Goal: Check status: Check status

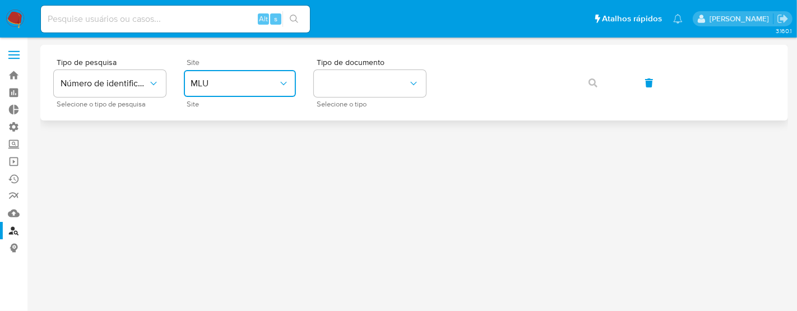
click at [213, 84] on span "MLU" at bounding box center [234, 83] width 87 height 11
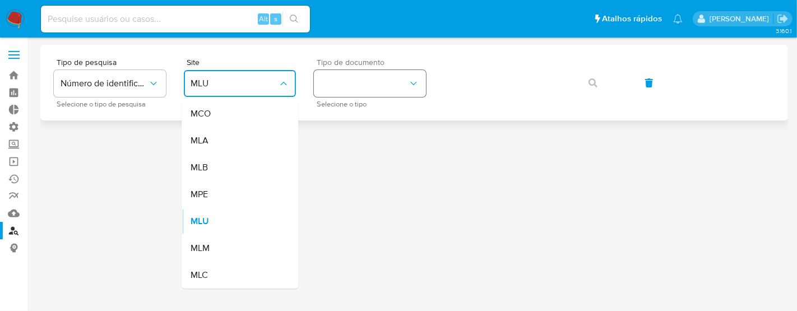
drag, startPoint x: 219, startPoint y: 165, endPoint x: 404, endPoint y: 89, distance: 199.6
click at [229, 164] on div "MLB" at bounding box center [237, 167] width 92 height 27
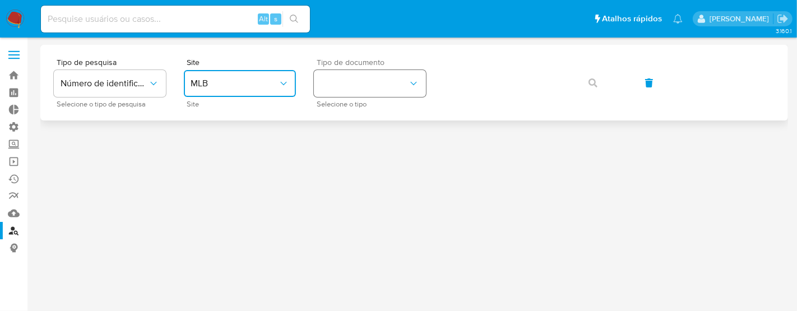
click at [399, 88] on button "identificationType" at bounding box center [370, 83] width 112 height 27
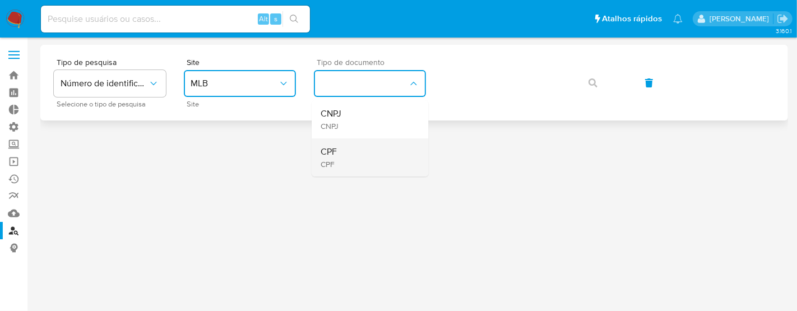
click at [358, 156] on div "CPF CPF" at bounding box center [367, 157] width 92 height 38
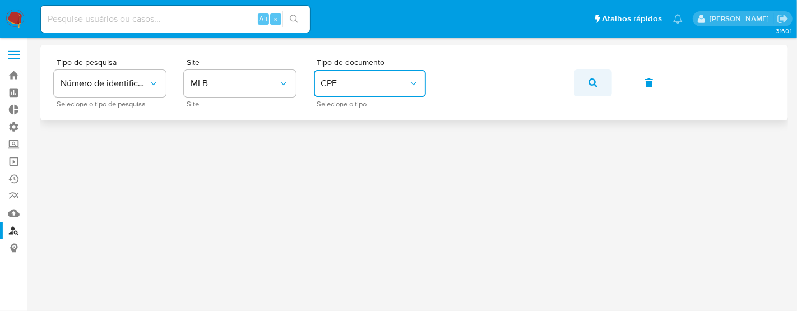
click at [600, 81] on button "button" at bounding box center [593, 83] width 38 height 27
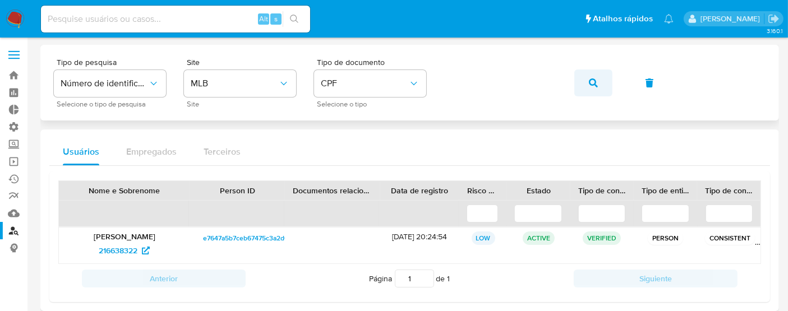
click at [589, 79] on icon "button" at bounding box center [593, 82] width 9 height 9
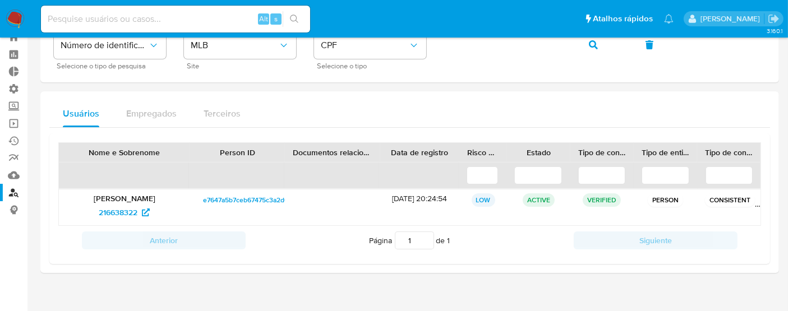
scroll to position [55, 0]
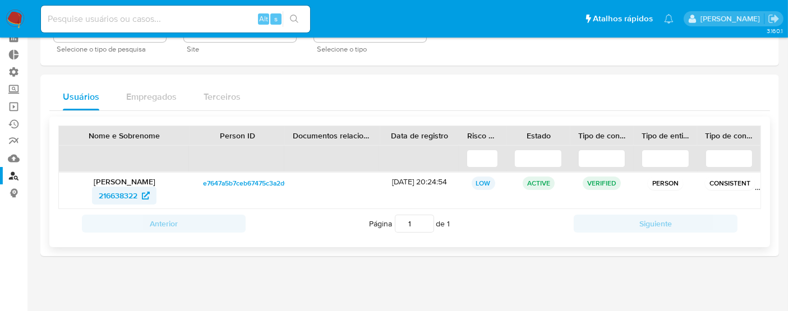
click at [104, 193] on span "216638322" at bounding box center [118, 196] width 39 height 18
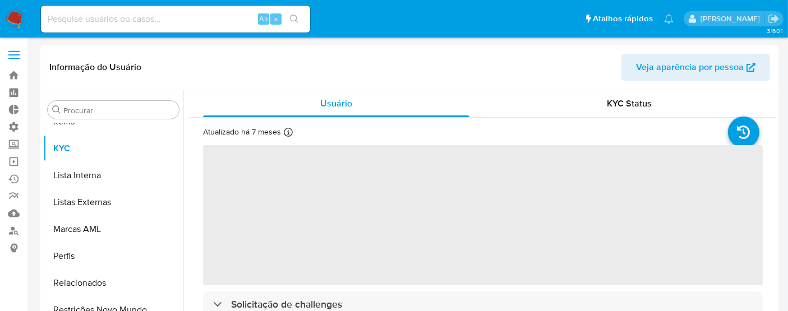
scroll to position [581, 0]
select select "10"
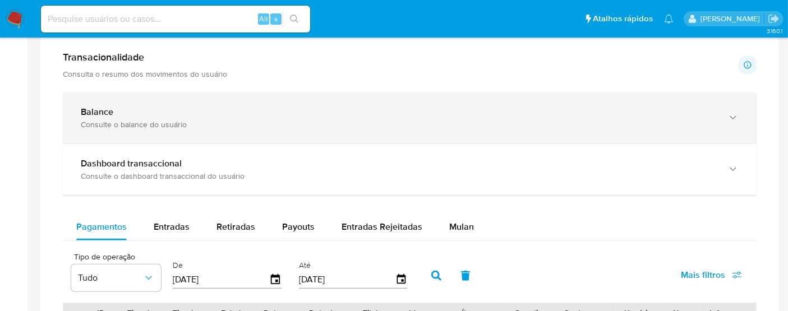
scroll to position [498, 0]
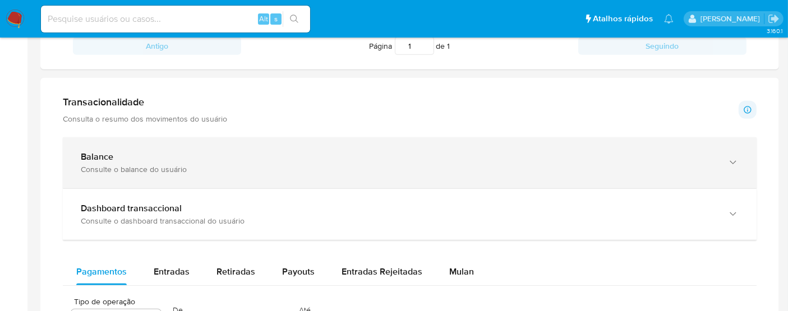
click at [146, 166] on div "Consulte o balance do usuário" at bounding box center [398, 169] width 635 height 10
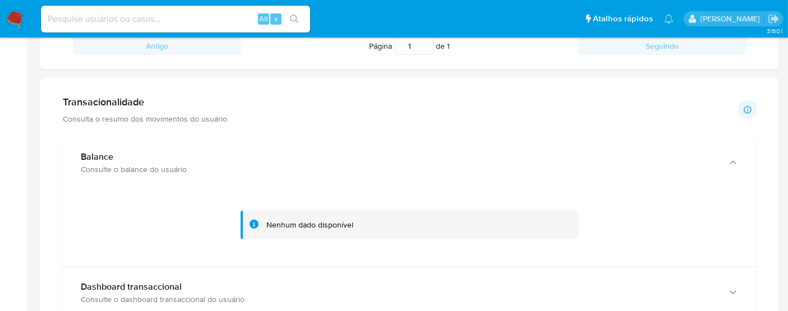
click at [167, 118] on p "Consulta o resumo dos movimentos do usuário" at bounding box center [145, 119] width 164 height 10
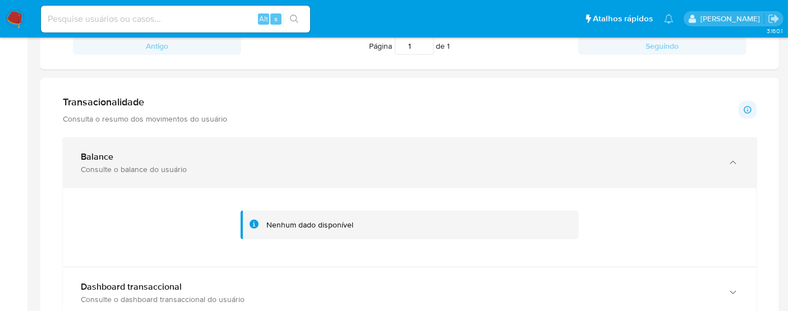
drag, startPoint x: 101, startPoint y: 97, endPoint x: 83, endPoint y: 174, distance: 79.4
click at [99, 98] on h1 "Transacionalidade" at bounding box center [145, 102] width 164 height 12
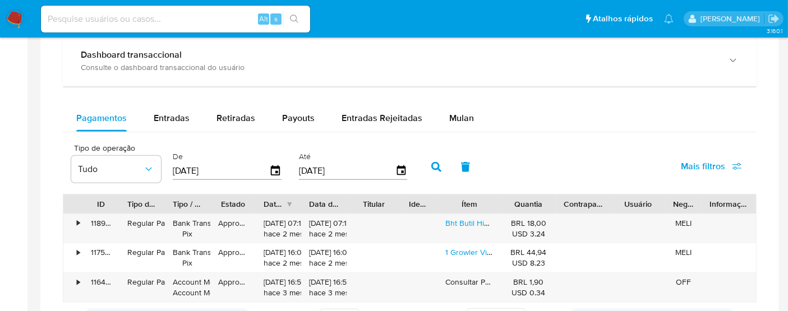
scroll to position [685, 0]
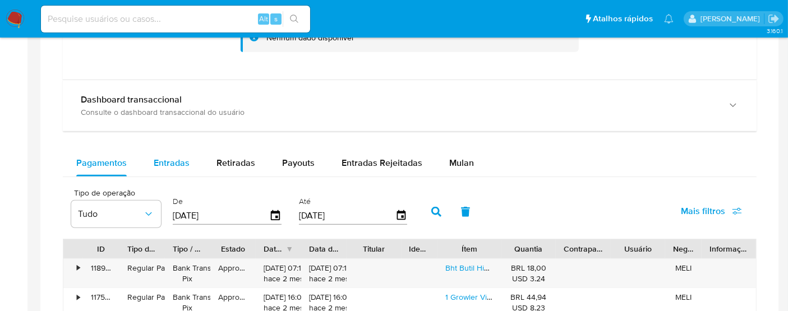
click at [167, 167] on span "Entradas" at bounding box center [172, 162] width 36 height 13
select select "10"
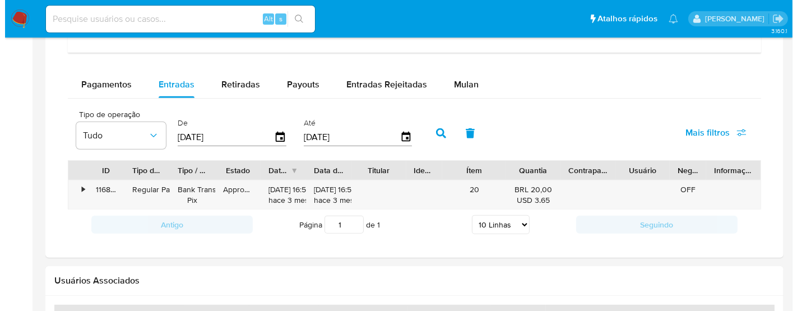
scroll to position [747, 0]
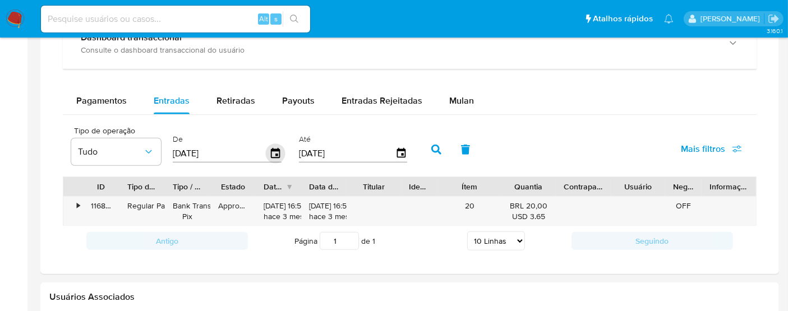
click at [272, 150] on icon "button" at bounding box center [276, 154] width 20 height 20
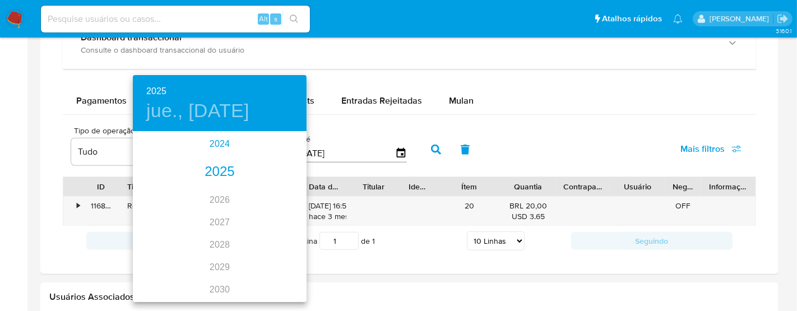
click at [220, 146] on div "2024" at bounding box center [220, 144] width 174 height 22
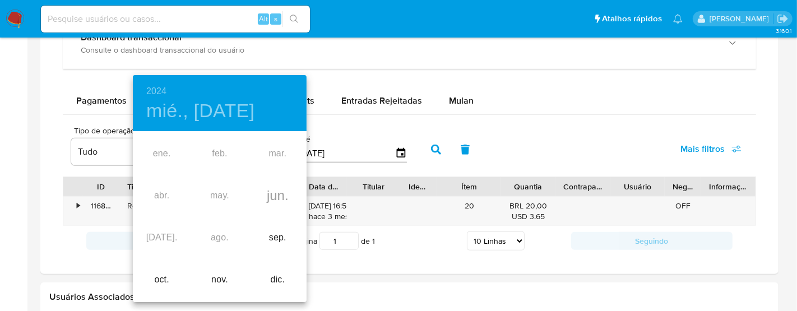
click at [167, 90] on h6 "2024" at bounding box center [156, 92] width 20 height 16
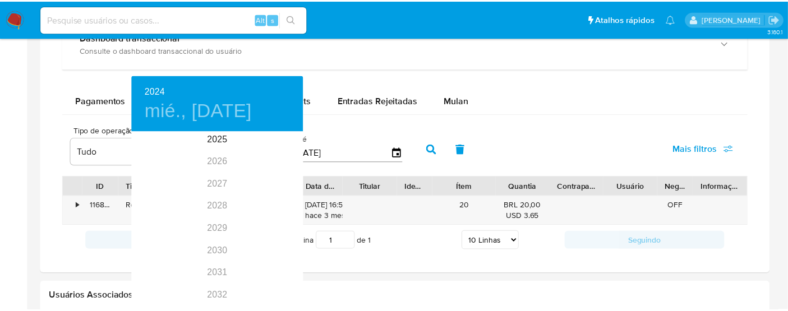
scroll to position [0, 0]
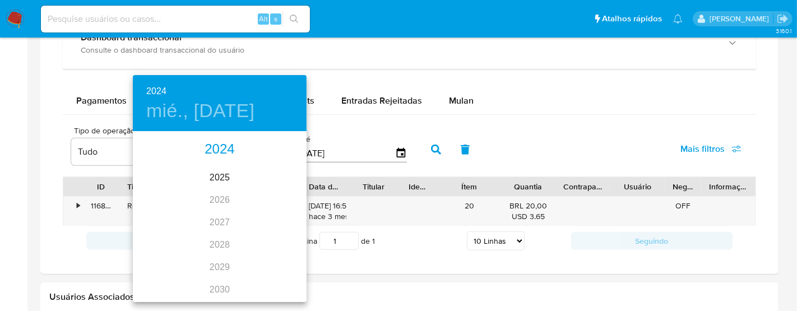
click at [221, 151] on div "2024" at bounding box center [220, 149] width 174 height 22
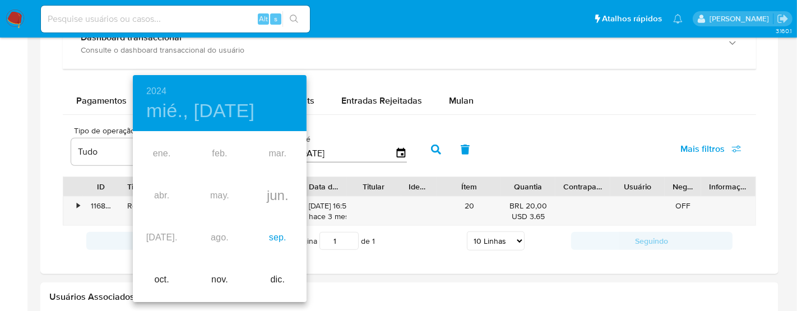
click at [283, 243] on div "sep." at bounding box center [278, 238] width 58 height 42
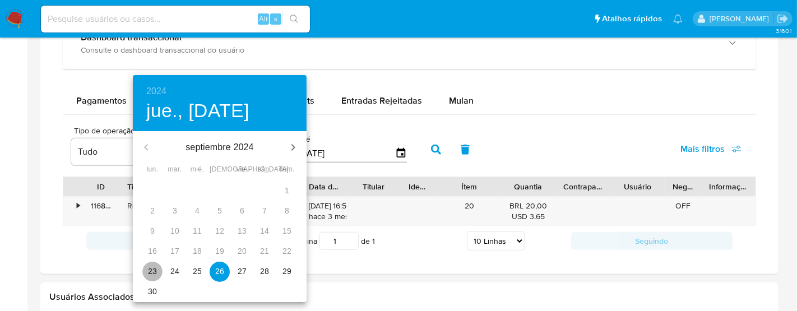
click at [157, 270] on span "23" at bounding box center [152, 271] width 20 height 11
type input "[DATE]"
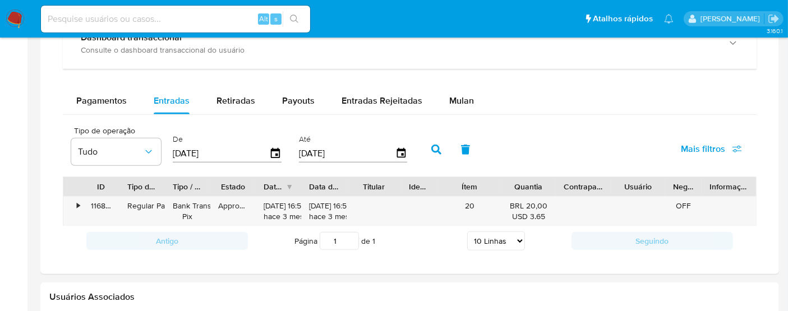
click at [434, 150] on icon "button" at bounding box center [436, 150] width 10 height 10
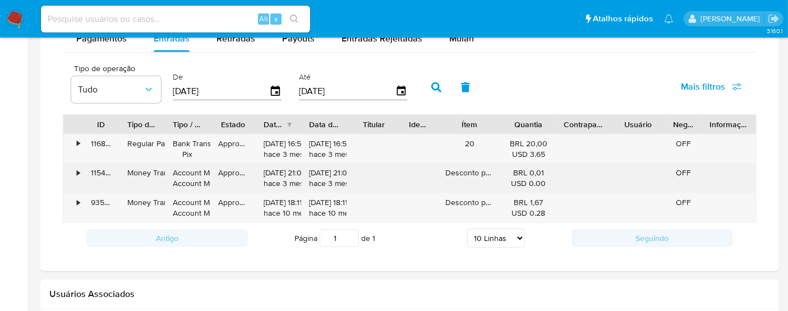
scroll to position [747, 0]
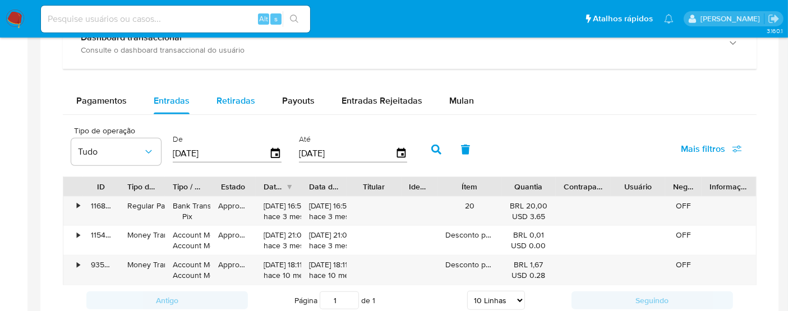
click at [245, 103] on span "Retiradas" at bounding box center [235, 100] width 39 height 13
select select "10"
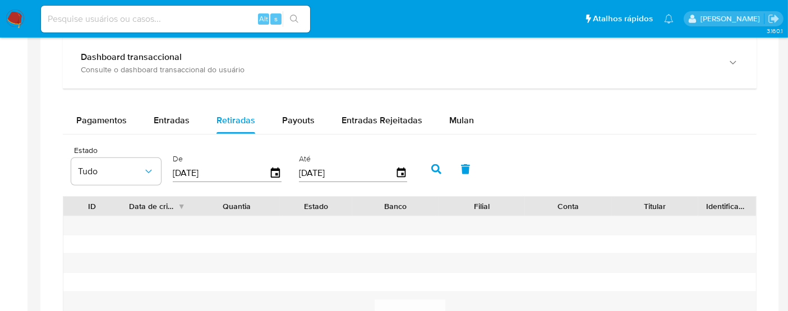
scroll to position [685, 0]
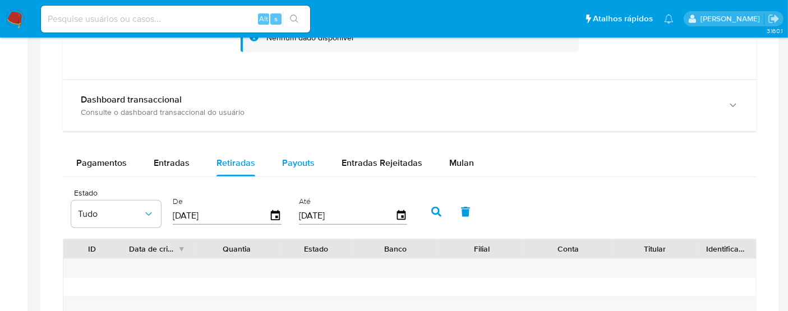
click at [304, 153] on div "Payouts" at bounding box center [298, 163] width 33 height 27
select select "10"
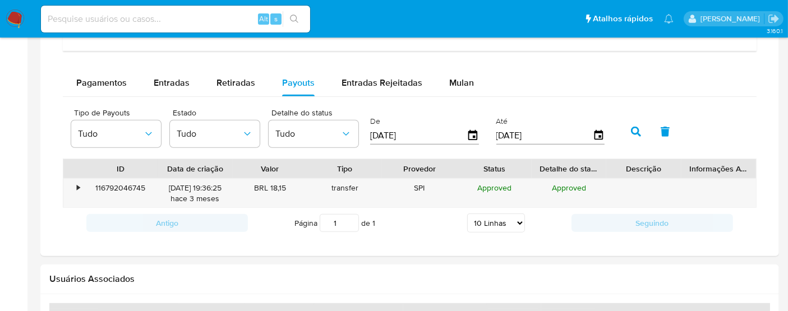
scroll to position [747, 0]
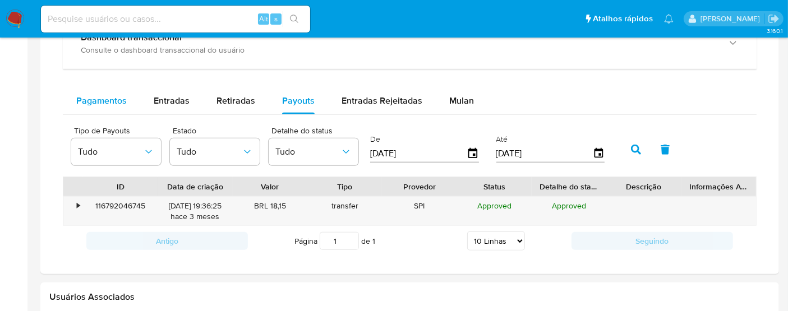
click at [83, 94] on span "Pagamentos" at bounding box center [101, 100] width 50 height 13
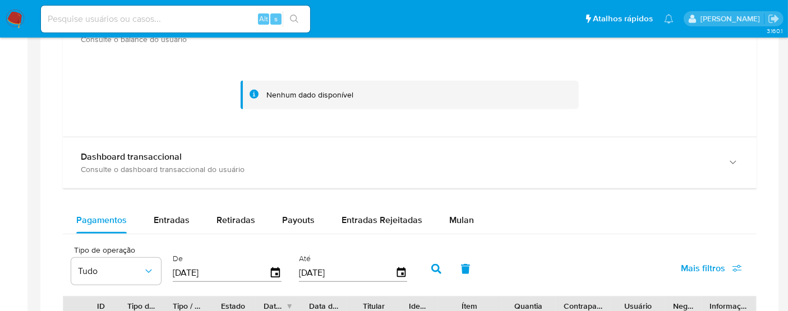
scroll to position [685, 0]
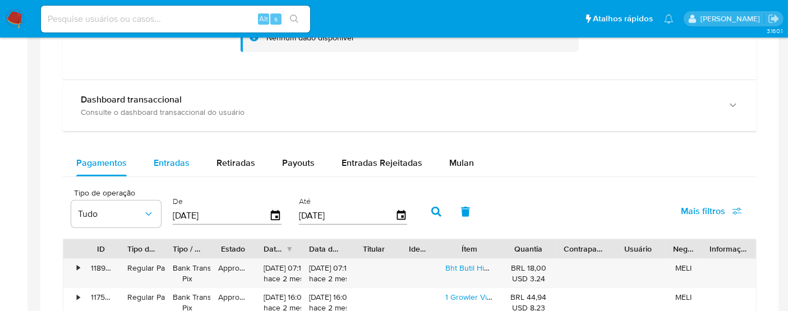
click at [178, 164] on span "Entradas" at bounding box center [172, 162] width 36 height 13
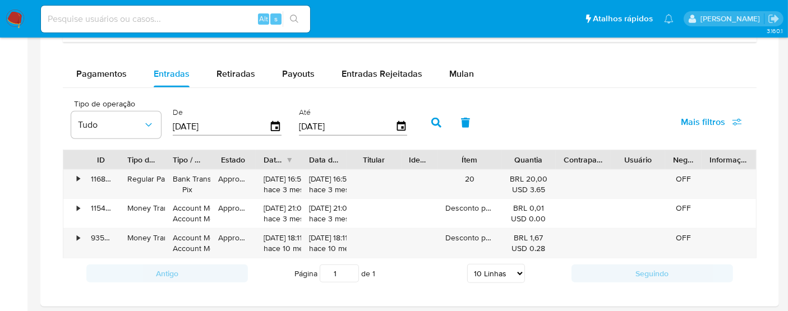
scroll to position [747, 0]
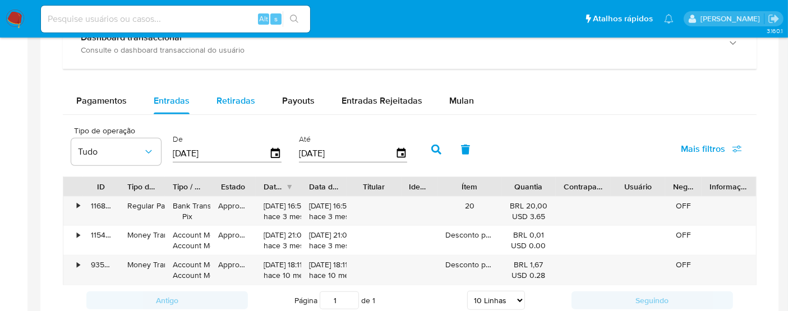
click at [235, 101] on span "Retiradas" at bounding box center [235, 100] width 39 height 13
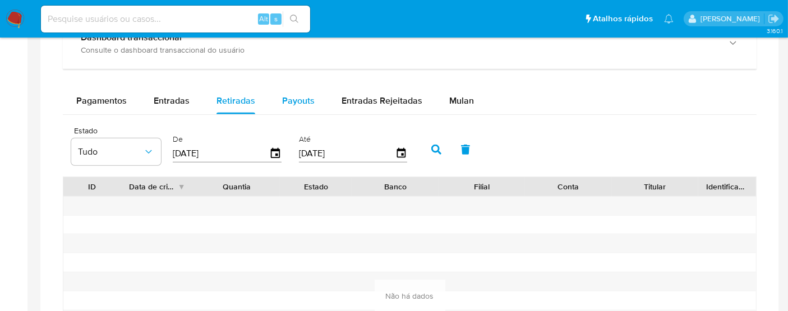
click at [299, 97] on span "Payouts" at bounding box center [298, 100] width 33 height 13
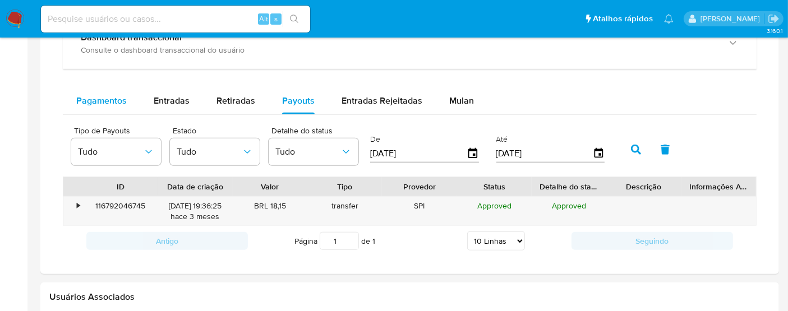
click at [113, 105] on span "Pagamentos" at bounding box center [101, 100] width 50 height 13
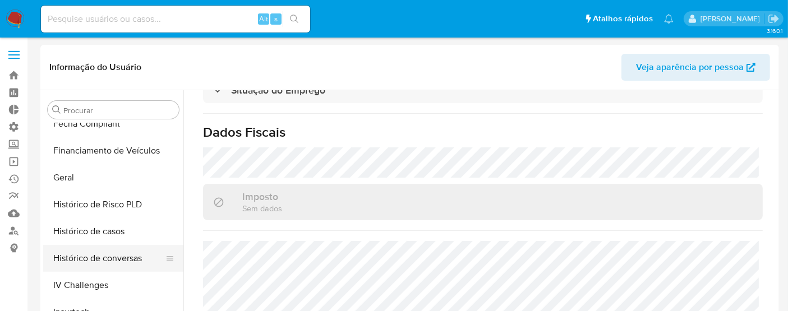
scroll to position [269, 0]
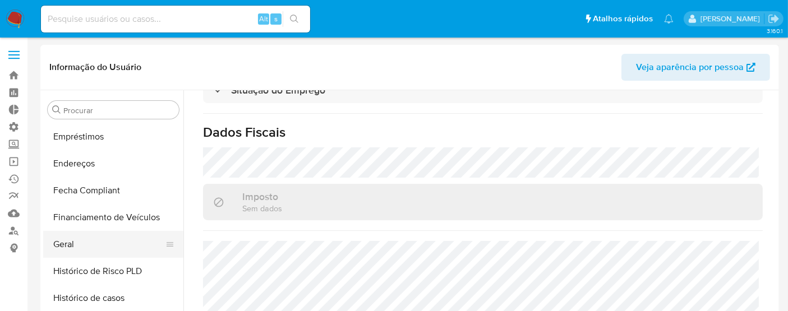
click at [87, 241] on button "Geral" at bounding box center [108, 244] width 131 height 27
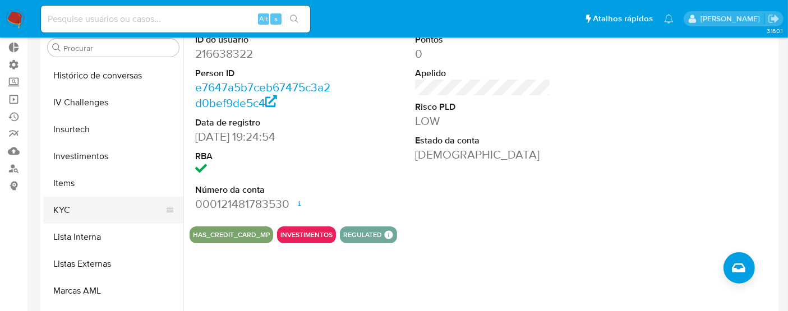
scroll to position [519, 0]
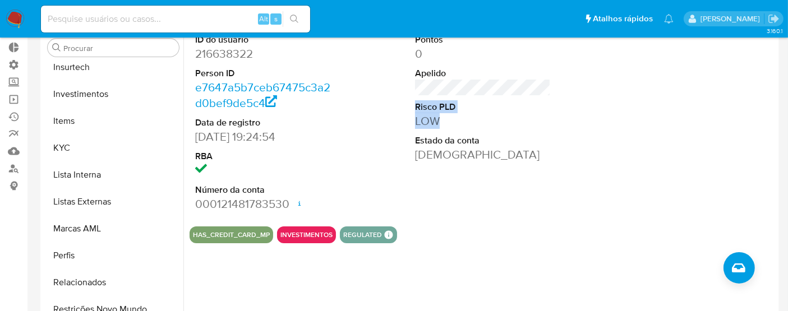
drag, startPoint x: 404, startPoint y: 108, endPoint x: 469, endPoint y: 125, distance: 67.9
click at [469, 125] on div "ID do usuário 216638322 Person ID e7647a5b7ceb67475c3a2d0bef9de5c4 Data de regi…" at bounding box center [482, 122] width 586 height 189
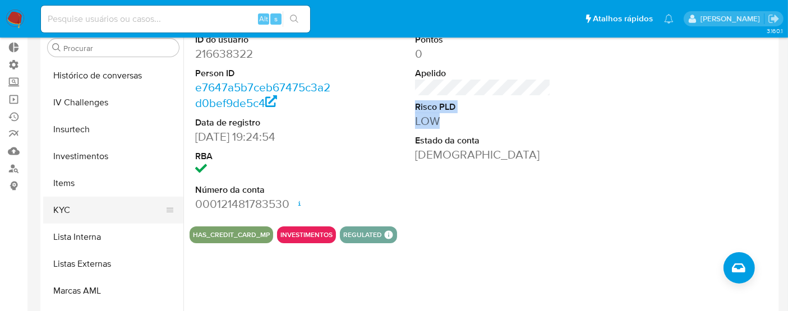
click at [96, 206] on button "KYC" at bounding box center [108, 210] width 131 height 27
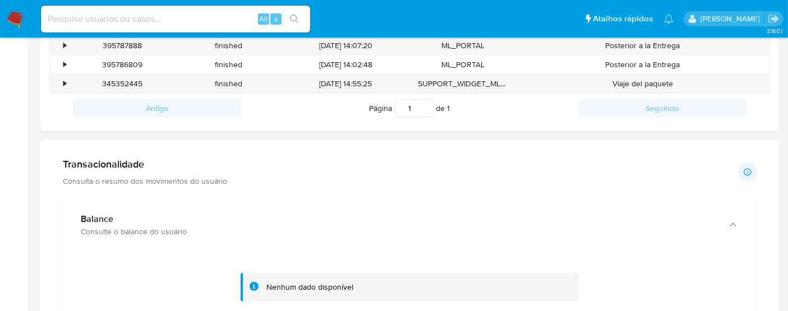
scroll to position [561, 0]
